Goal: Task Accomplishment & Management: Use online tool/utility

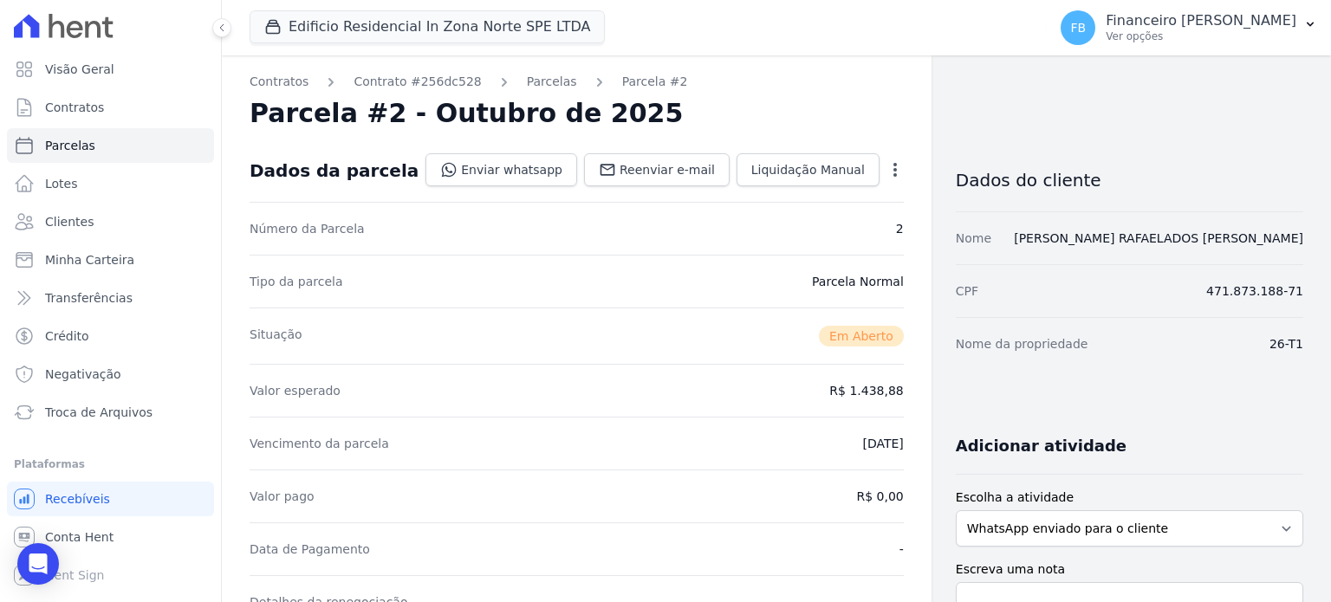
scroll to position [347, 0]
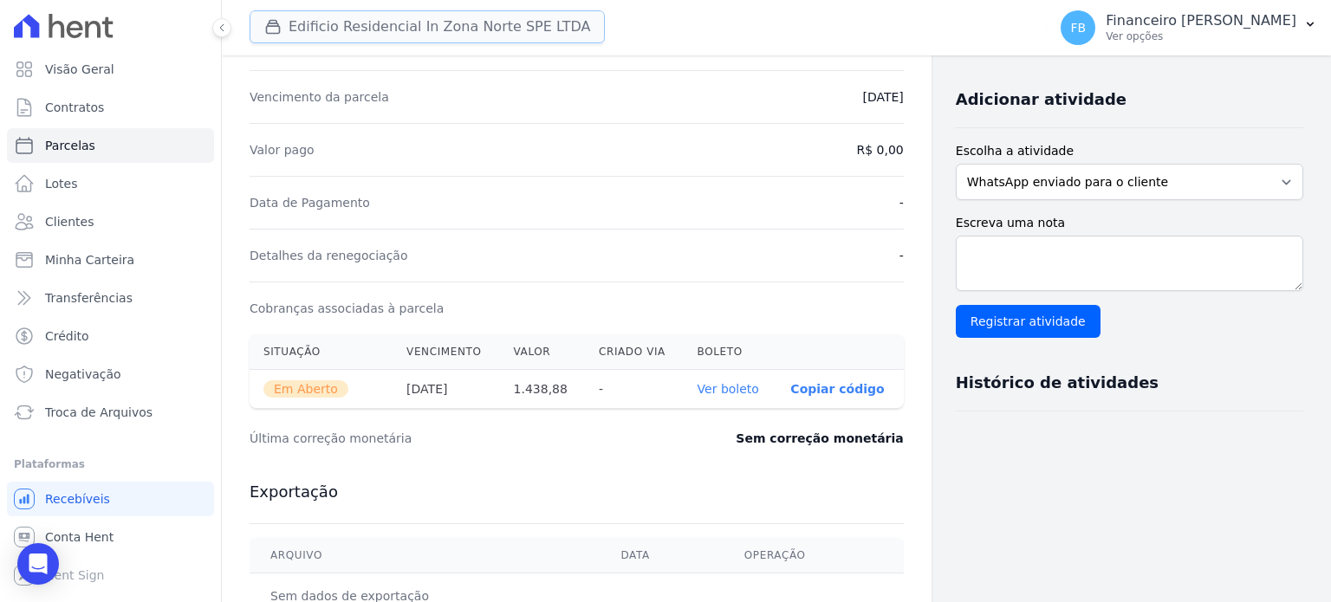
click at [352, 29] on button "Edificio Residencial In Zona Norte SPE LTDA" at bounding box center [427, 26] width 355 height 33
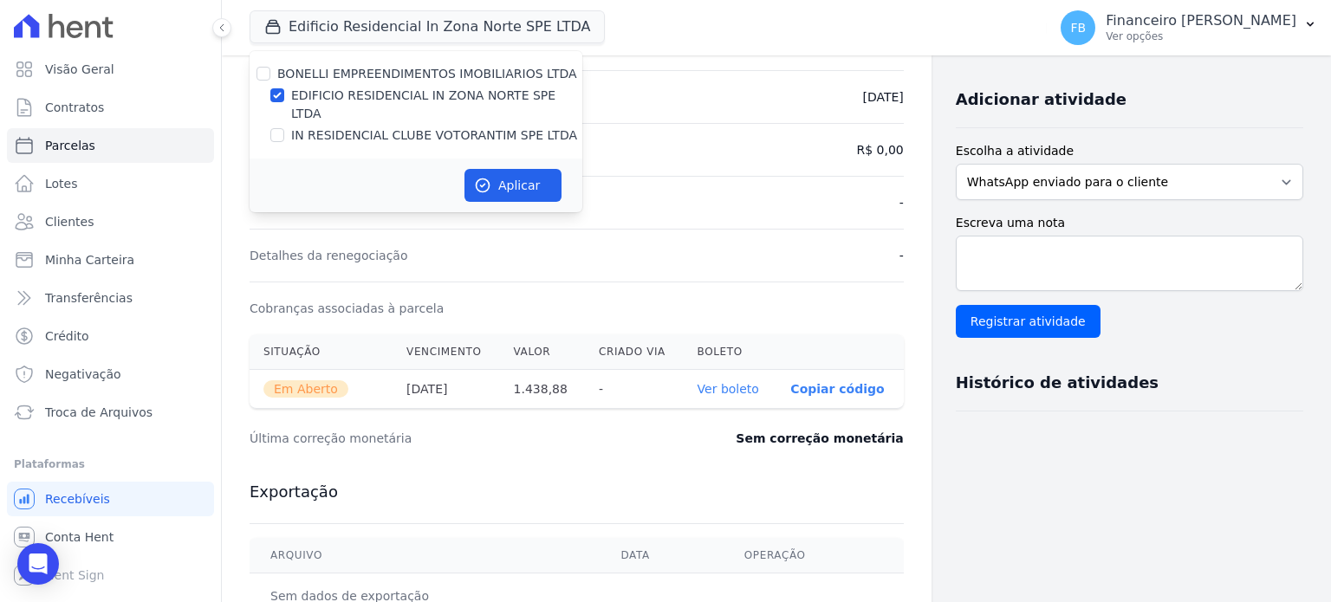
click at [418, 94] on label "EDIFICIO RESIDENCIAL IN ZONA NORTE SPE LTDA" at bounding box center [436, 105] width 291 height 36
click at [284, 94] on input "EDIFICIO RESIDENCIAL IN ZONA NORTE SPE LTDA" at bounding box center [277, 95] width 14 height 14
checkbox input "false"
click at [418, 127] on label "IN RESIDENCIAL CLUBE VOTORANTIM SPE LTDA" at bounding box center [434, 136] width 286 height 18
click at [284, 128] on input "IN RESIDENCIAL CLUBE VOTORANTIM SPE LTDA" at bounding box center [277, 135] width 14 height 14
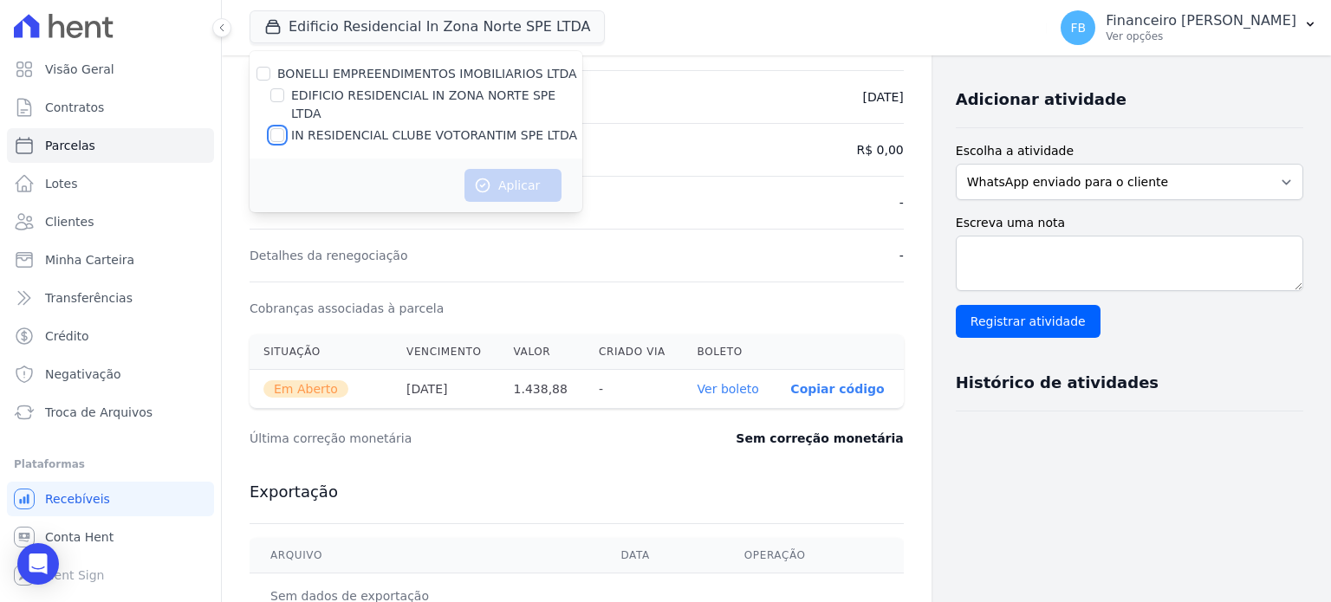
checkbox input "true"
click at [518, 169] on button "Aplicar" at bounding box center [513, 185] width 97 height 33
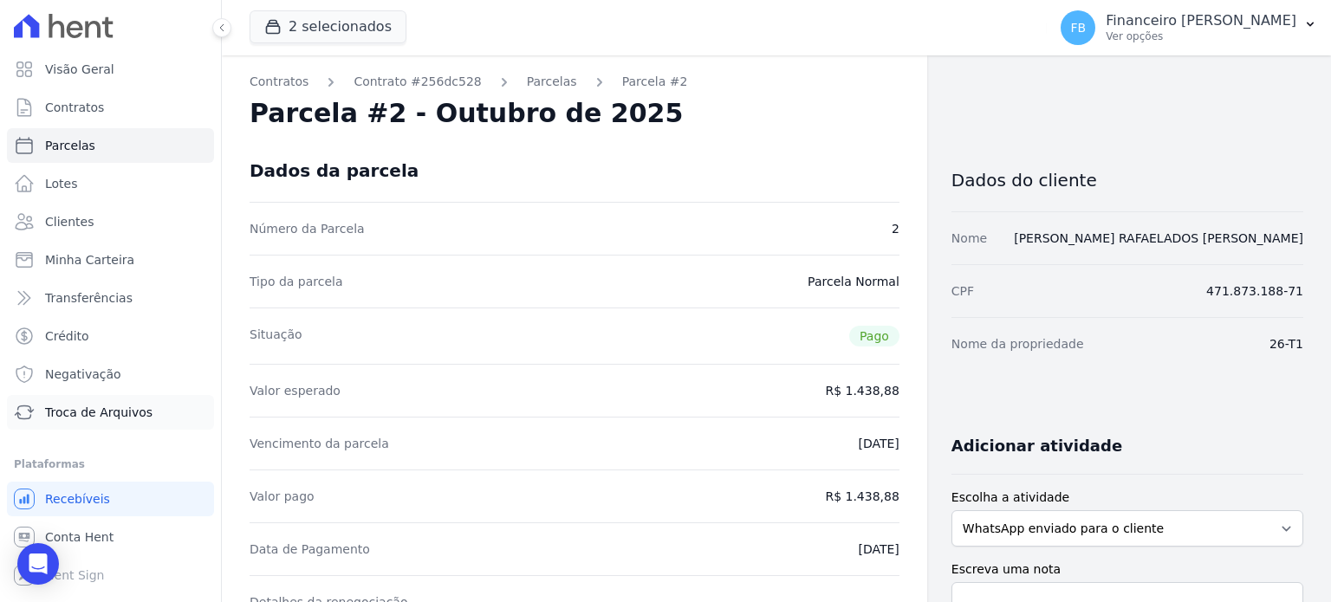
click at [127, 418] on span "Troca de Arquivos" at bounding box center [98, 412] width 107 height 17
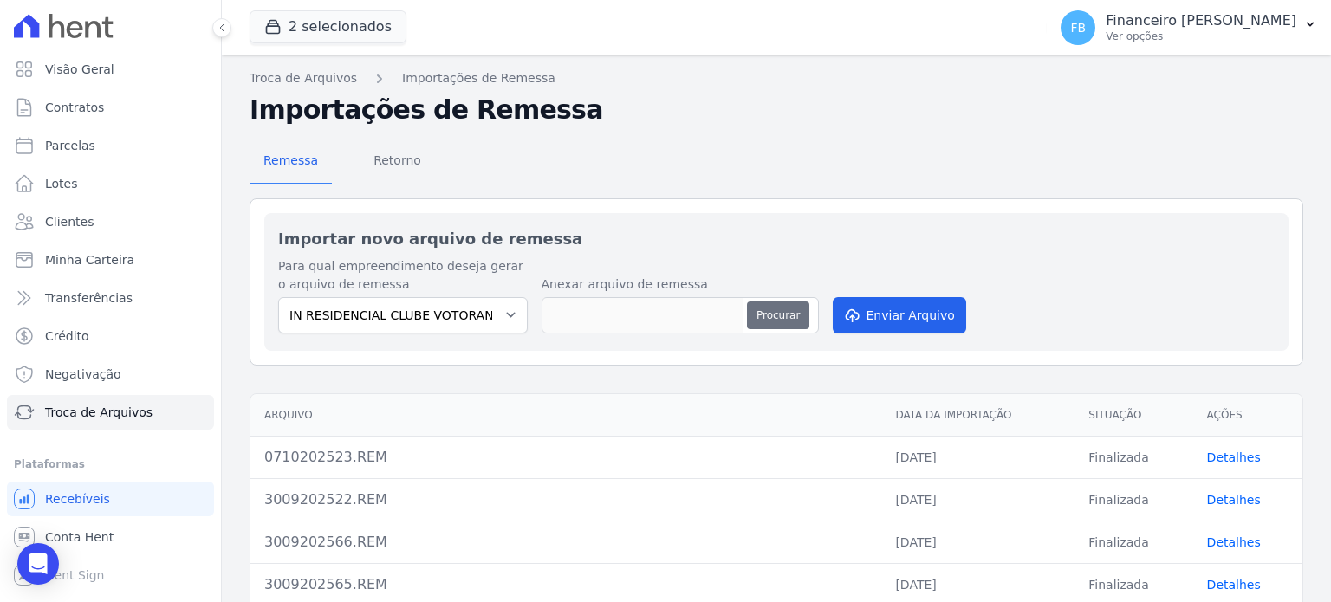
click at [788, 304] on button "Procurar" at bounding box center [778, 316] width 62 height 28
type input "0810202567.REM"
click at [887, 316] on button "Enviar Arquivo" at bounding box center [899, 315] width 133 height 36
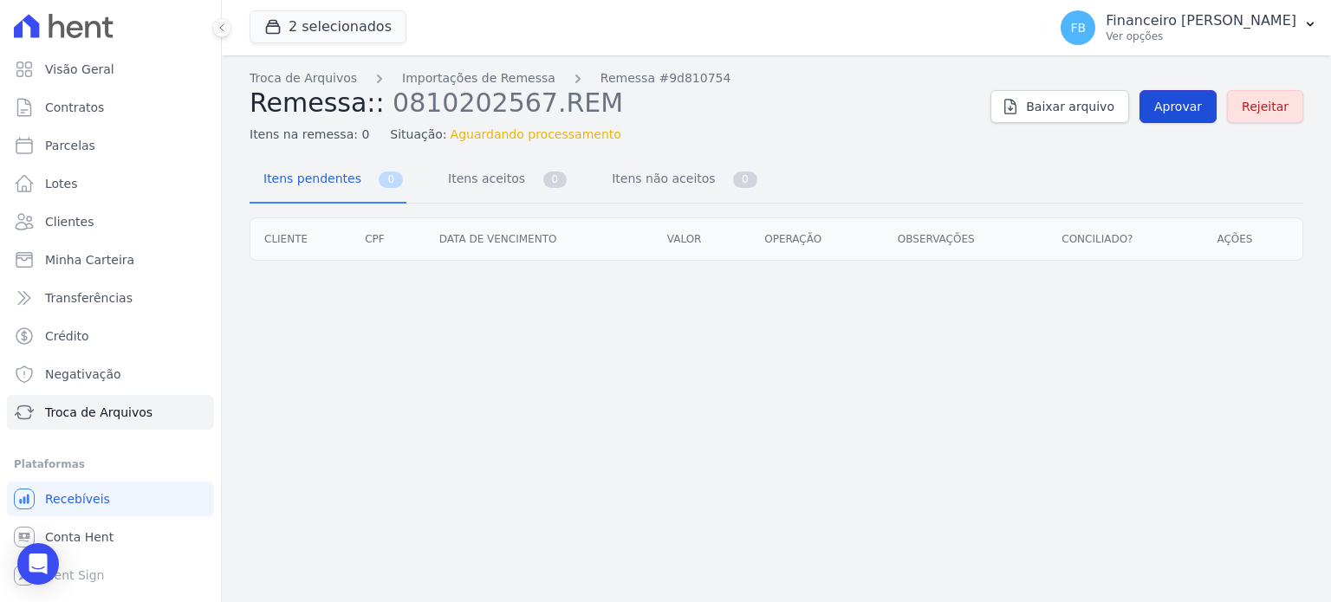
click at [1193, 107] on span "Aprovar" at bounding box center [1178, 106] width 48 height 17
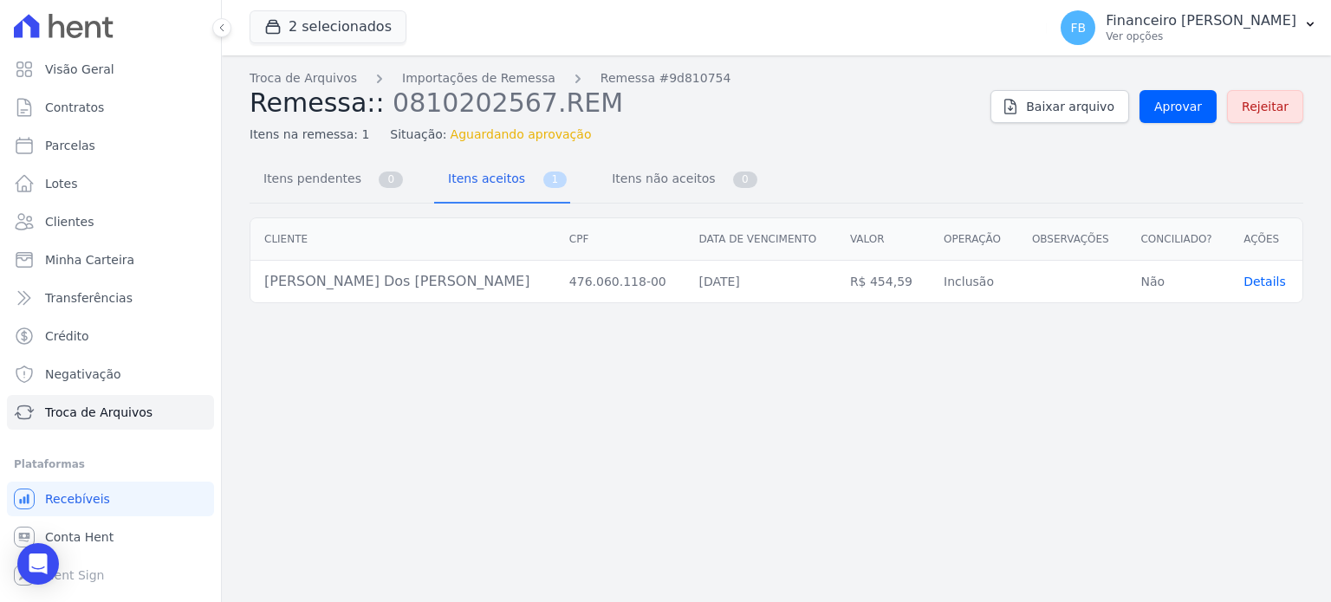
click at [1255, 283] on span "Details" at bounding box center [1265, 282] width 42 height 14
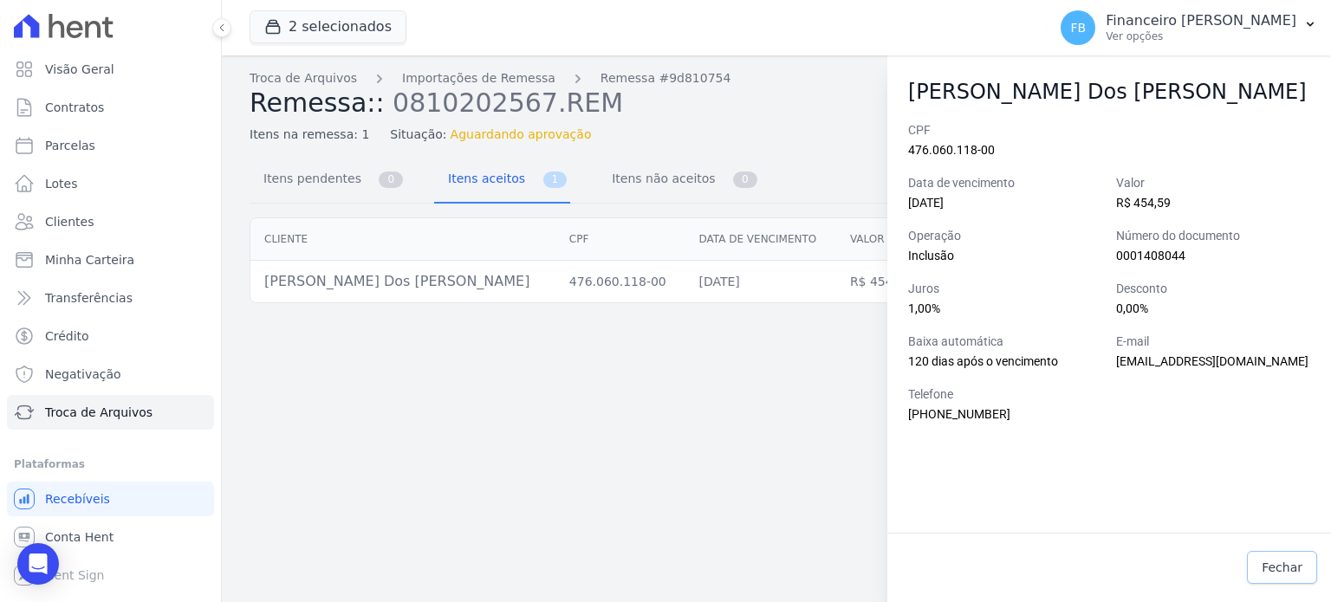
click at [1274, 562] on span "Fechar" at bounding box center [1282, 567] width 41 height 17
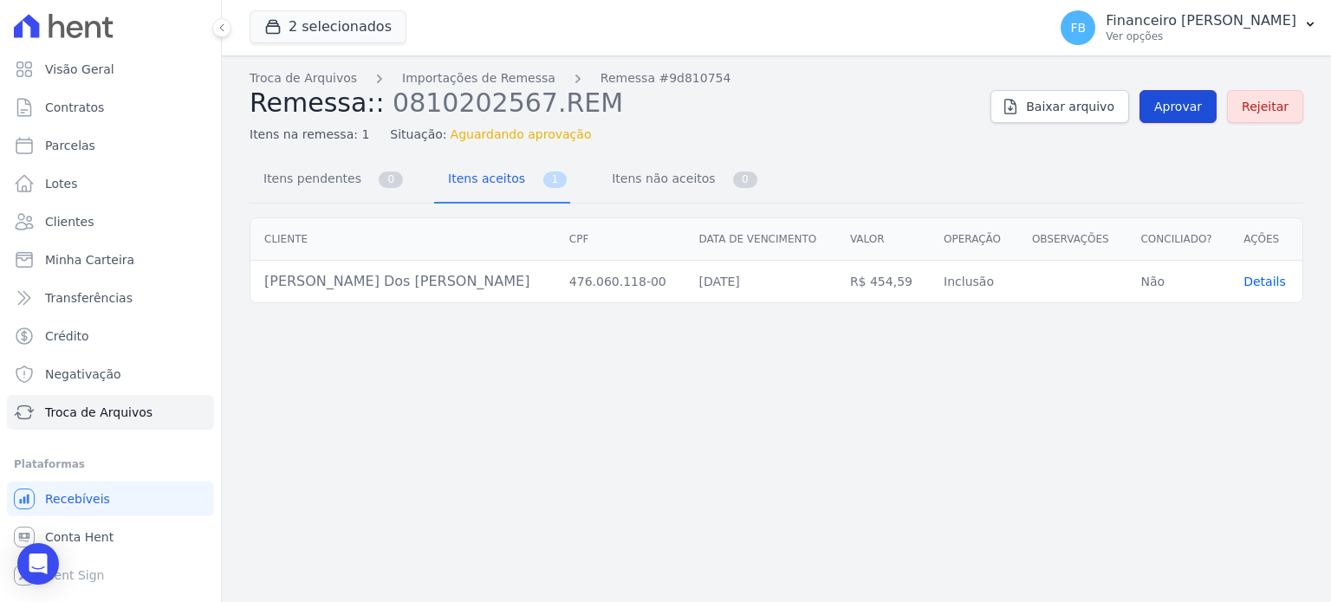
click at [1199, 105] on span "Aprovar" at bounding box center [1178, 106] width 48 height 17
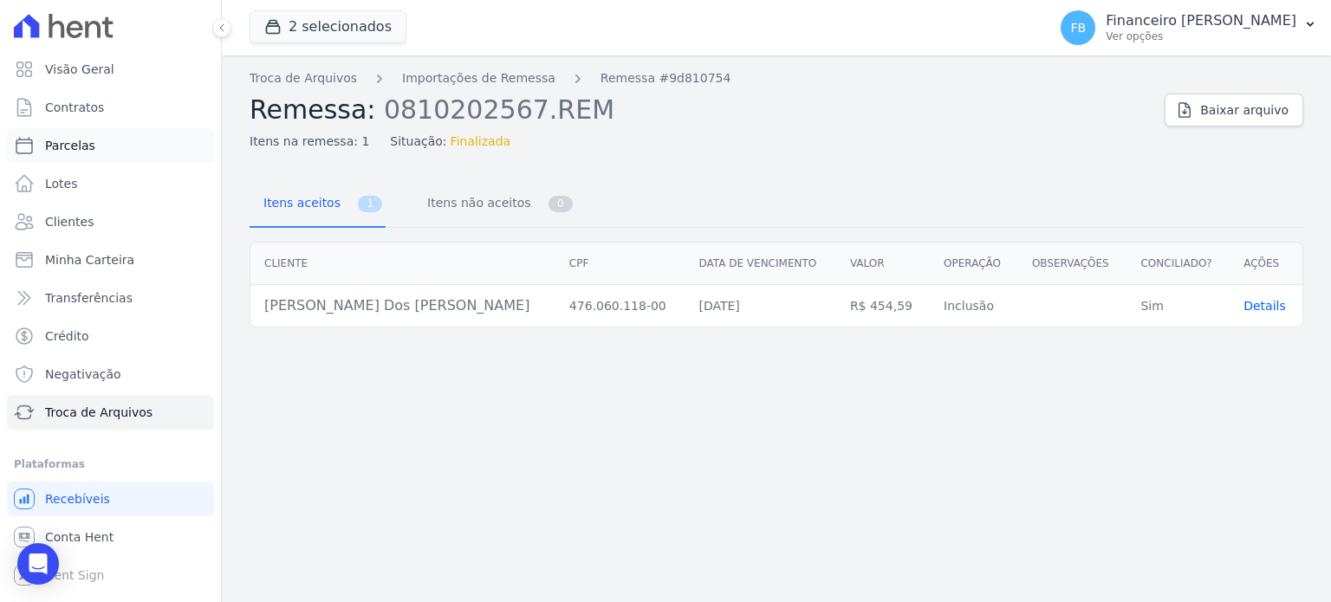
click at [100, 145] on link "Parcelas" at bounding box center [110, 145] width 207 height 35
select select
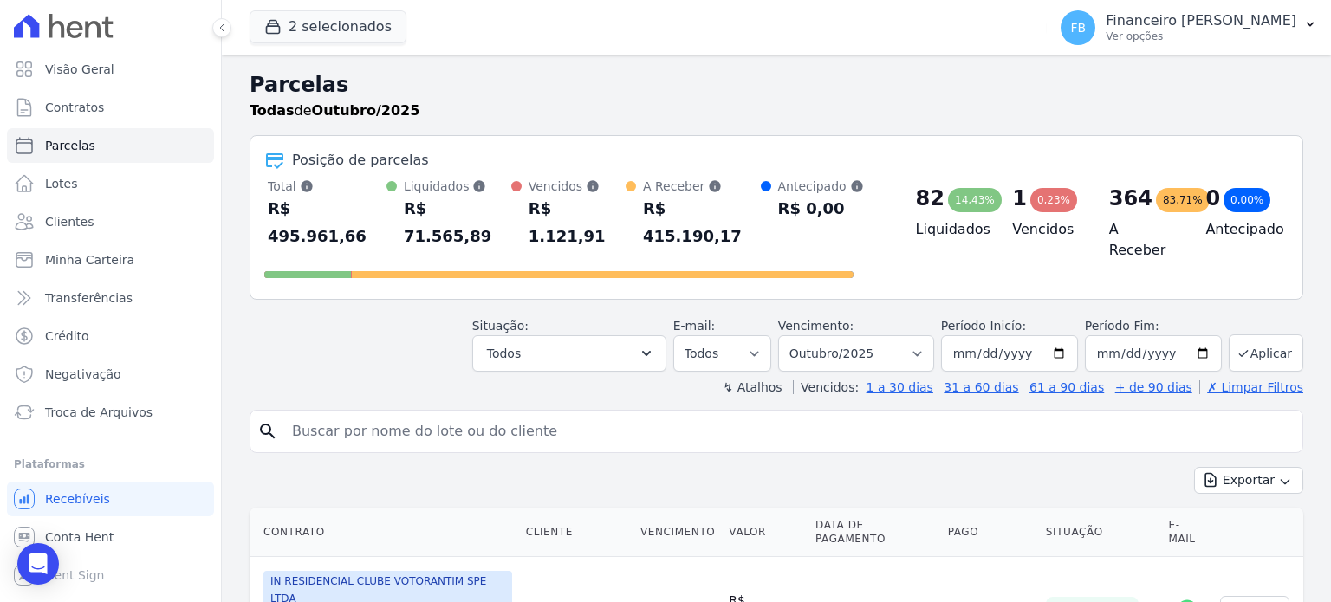
click at [314, 414] on input "search" at bounding box center [789, 431] width 1014 height 35
type input "[PERSON_NAME]"
select select
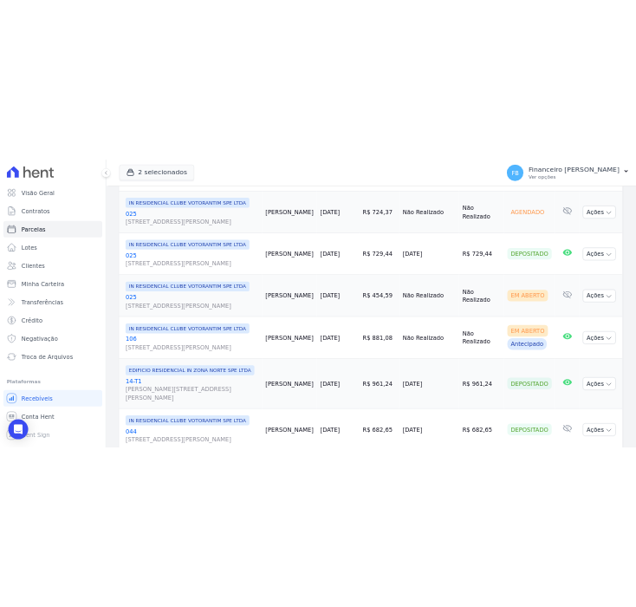
scroll to position [780, 0]
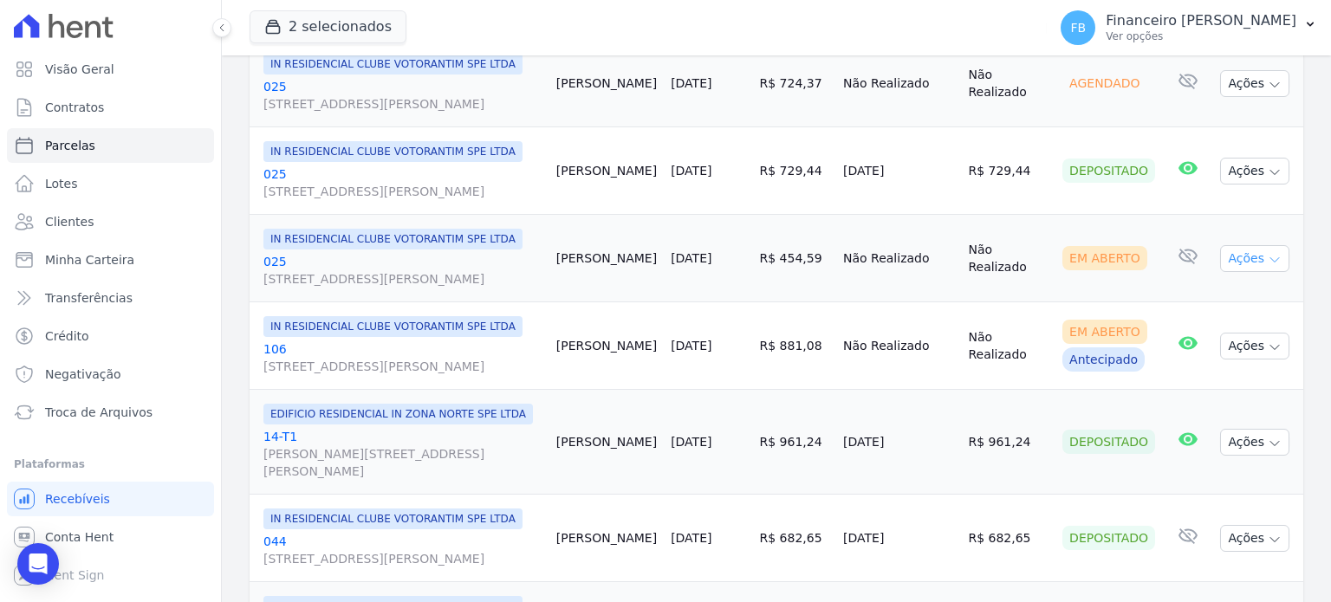
click at [1268, 267] on icon "button" at bounding box center [1275, 260] width 14 height 14
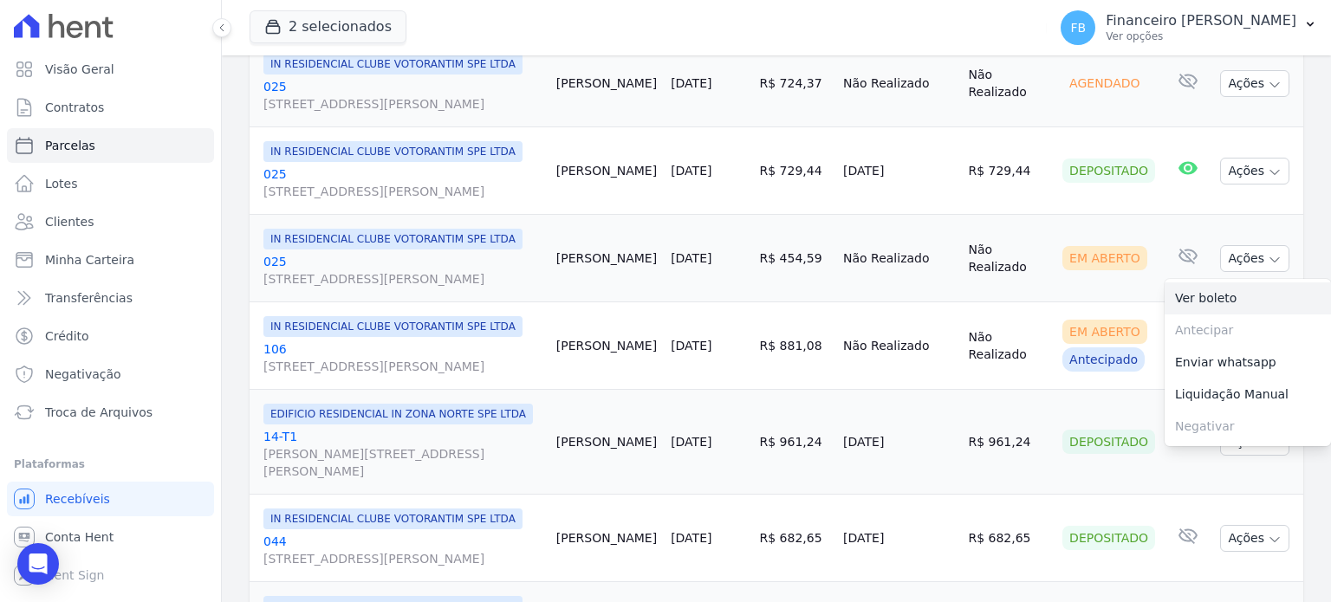
click at [1212, 315] on link "Ver boleto" at bounding box center [1248, 299] width 166 height 32
